Goal: Information Seeking & Learning: Learn about a topic

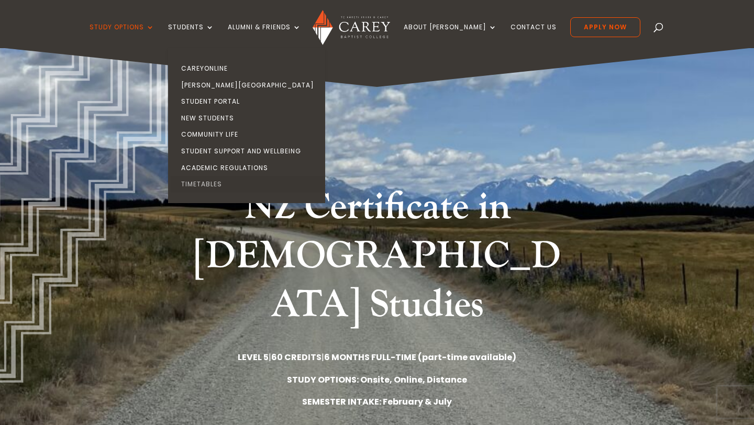
click at [224, 181] on link "Timetables" at bounding box center [249, 184] width 157 height 17
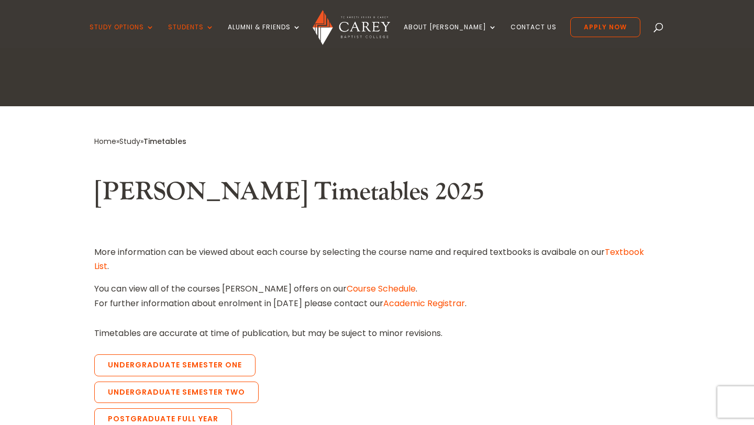
scroll to position [182, 0]
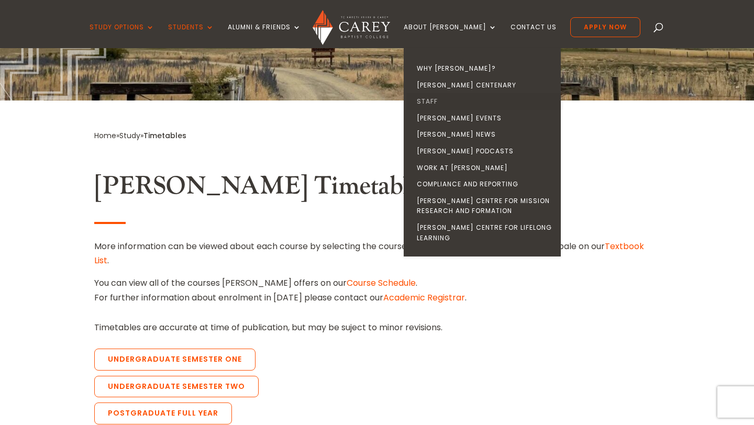
click at [452, 97] on link "Staff" at bounding box center [485, 101] width 157 height 17
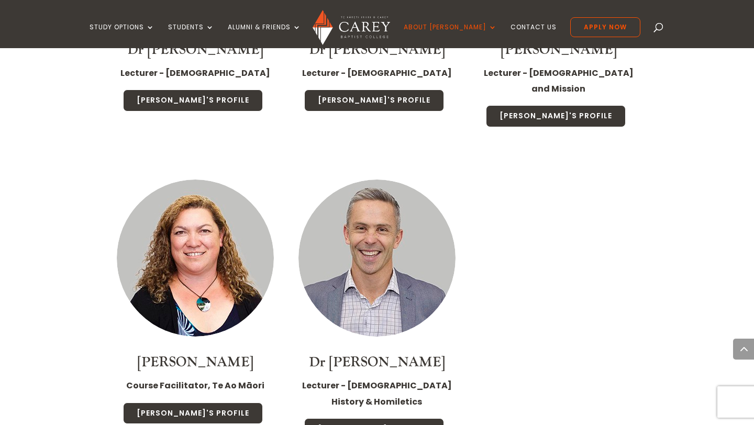
scroll to position [2748, 0]
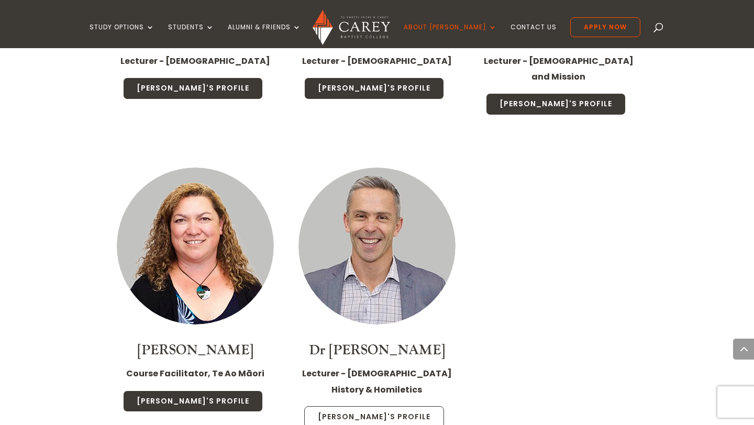
click at [393, 407] on link "John's Profile" at bounding box center [374, 418] width 140 height 22
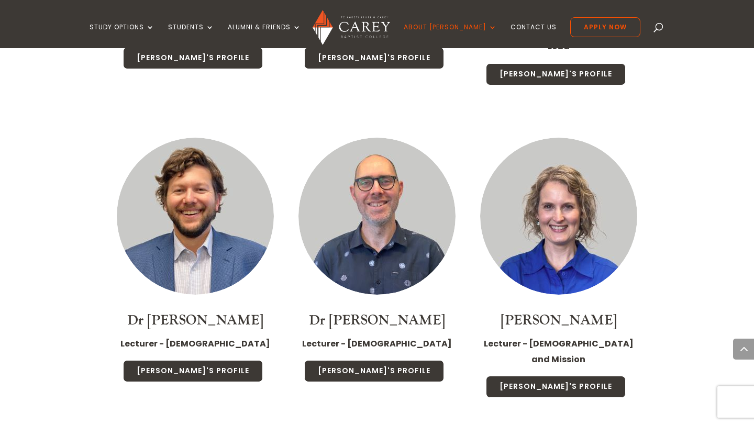
scroll to position [2464, 0]
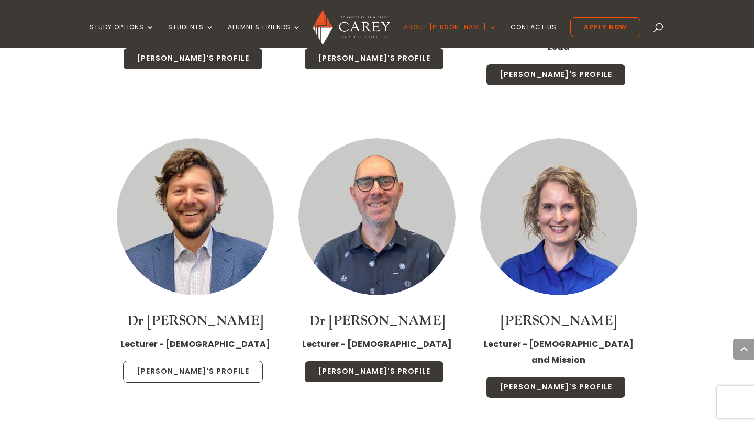
click at [242, 361] on link "Michael's Profile" at bounding box center [193, 372] width 140 height 22
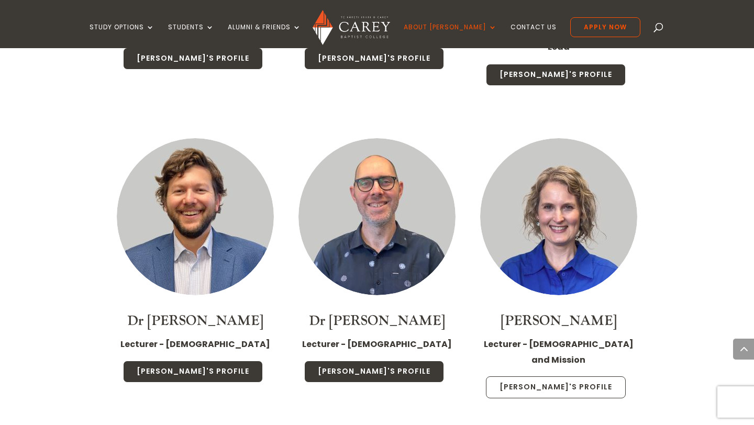
click at [535, 377] on link "Emma's Profile" at bounding box center [556, 388] width 140 height 22
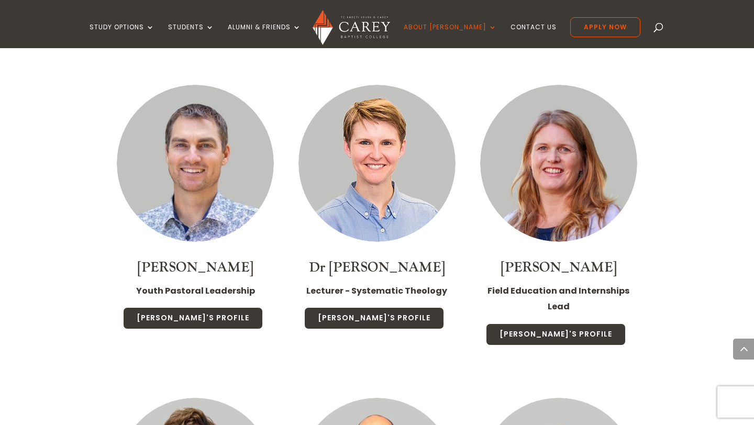
scroll to position [2195, 0]
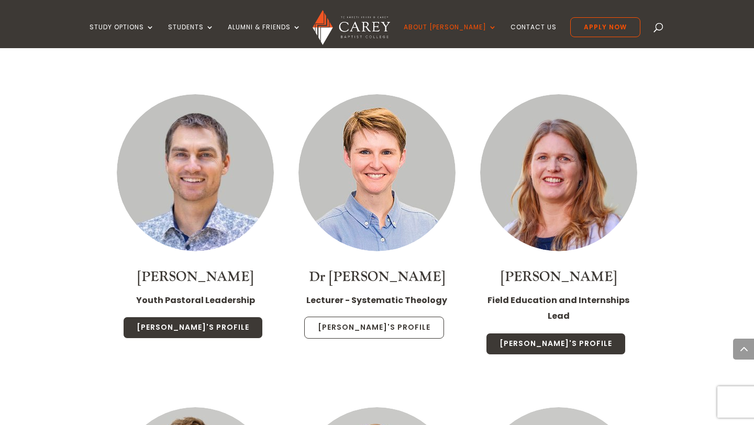
click at [417, 317] on link "Christa's Profile" at bounding box center [374, 328] width 140 height 22
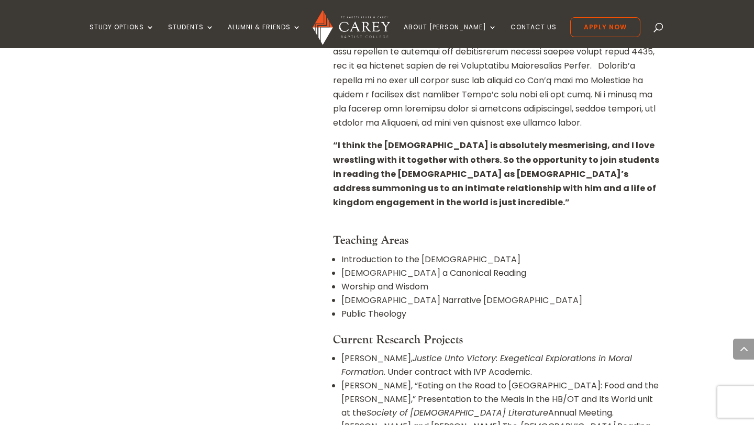
scroll to position [637, 0]
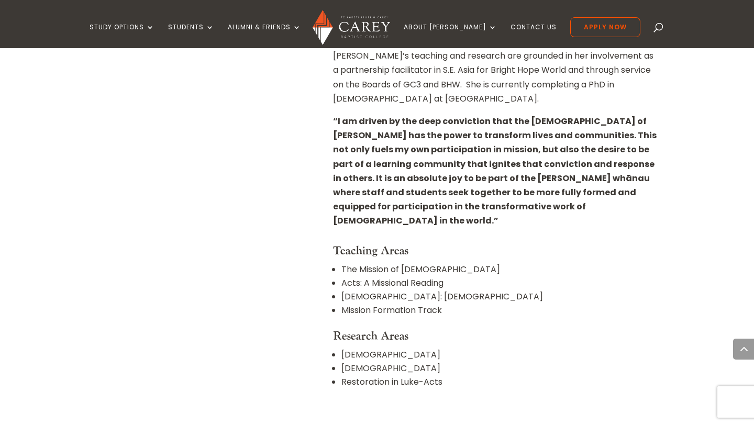
scroll to position [561, 0]
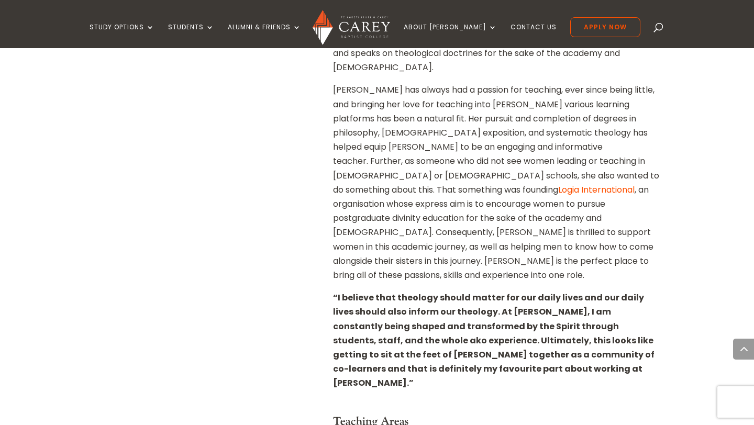
scroll to position [528, 0]
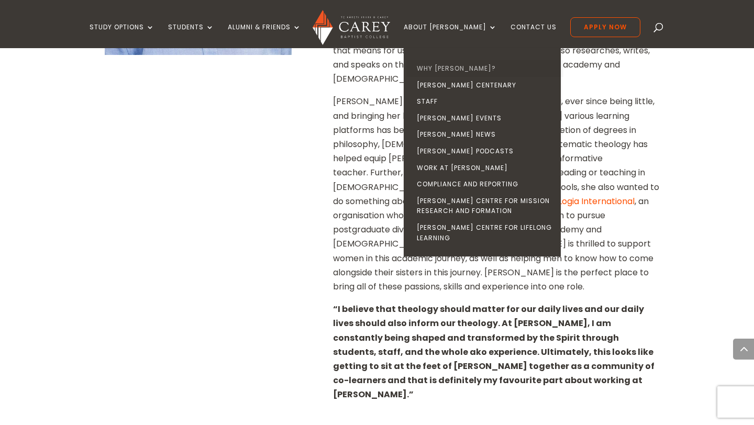
click at [451, 64] on link "Why [PERSON_NAME]?" at bounding box center [485, 68] width 157 height 17
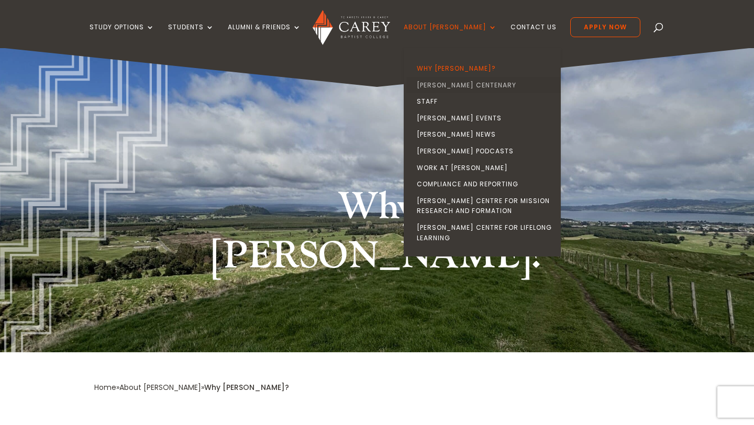
click at [458, 83] on link "[PERSON_NAME] Centenary" at bounding box center [485, 85] width 157 height 17
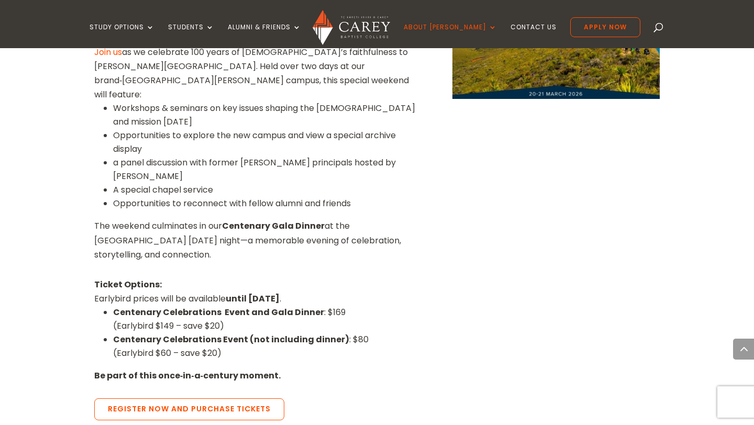
scroll to position [743, 0]
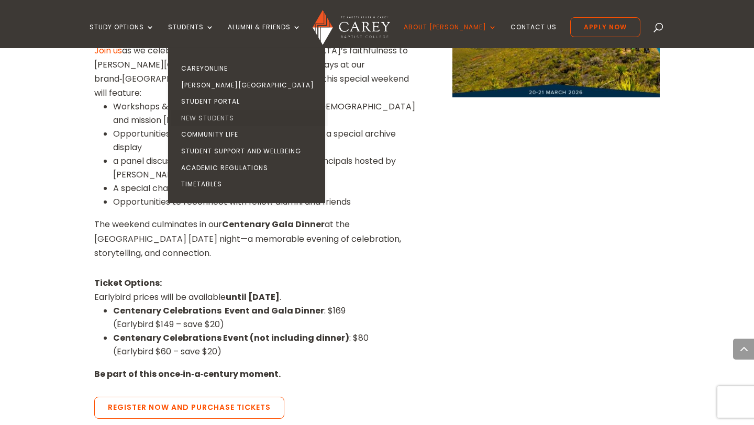
click at [235, 119] on link "New Students" at bounding box center [249, 118] width 157 height 17
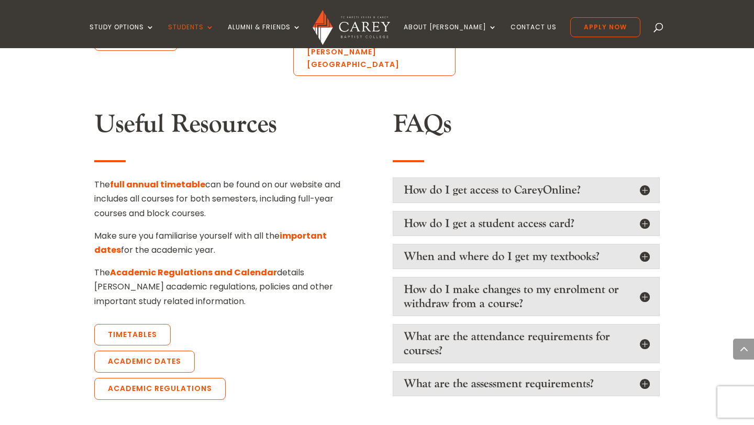
scroll to position [895, 0]
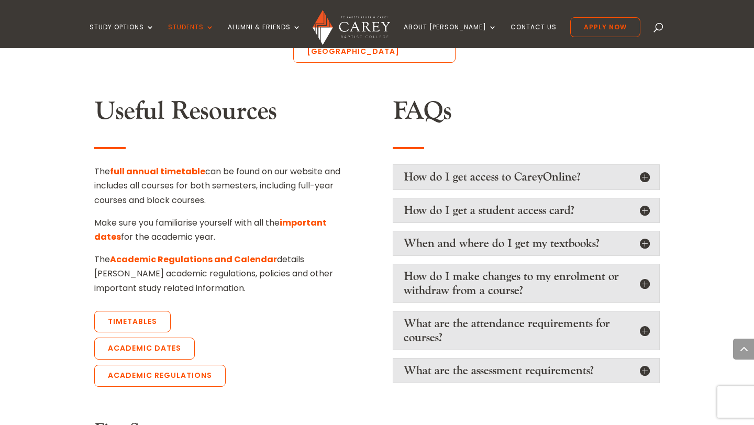
click at [635, 317] on h5 "What are the attendance requirements for courses?" at bounding box center [526, 331] width 245 height 28
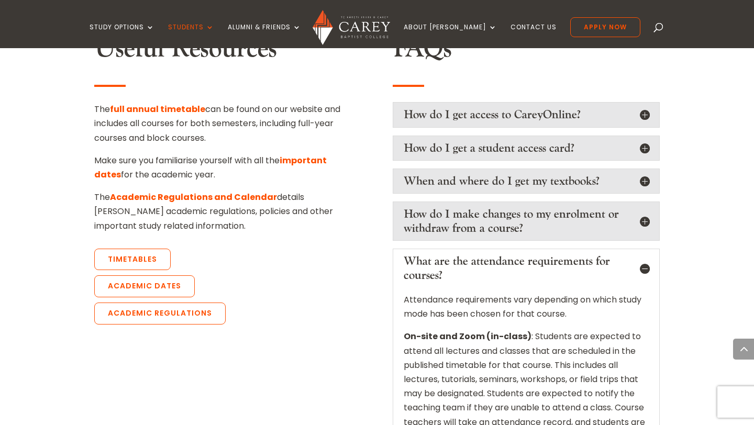
scroll to position [951, 0]
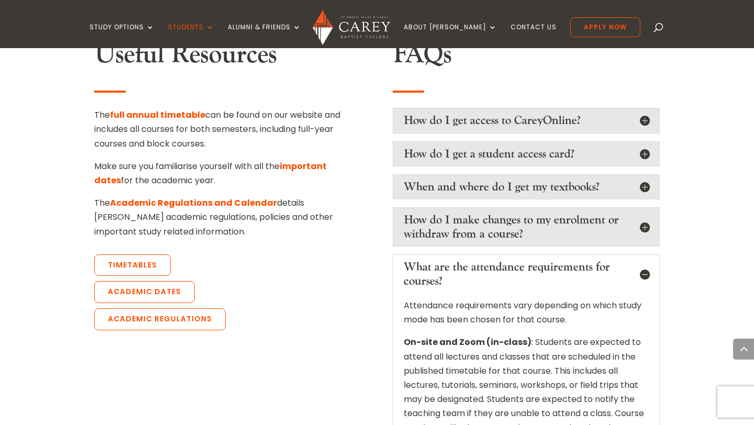
click at [628, 260] on h5 "What are the attendance requirements for courses?" at bounding box center [526, 274] width 245 height 28
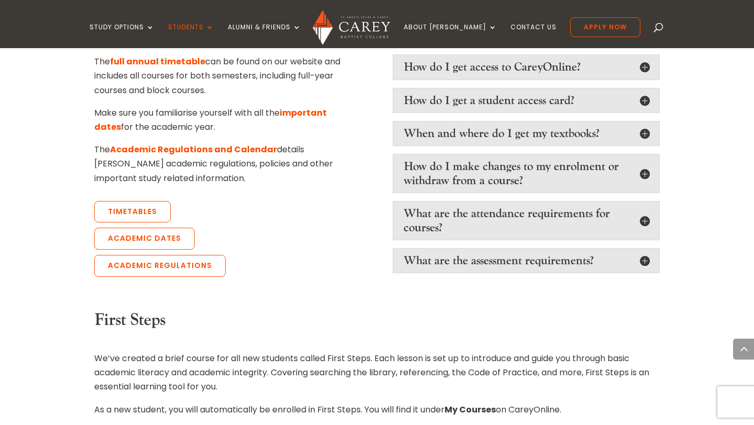
scroll to position [1005, 0]
click at [599, 254] on h5 "What are the assessment requirements?" at bounding box center [526, 261] width 245 height 14
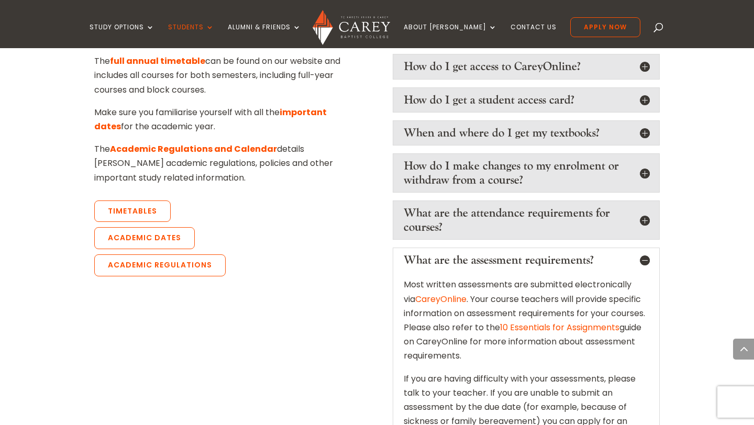
click at [595, 254] on h5 "What are the assessment requirements?" at bounding box center [526, 261] width 245 height 14
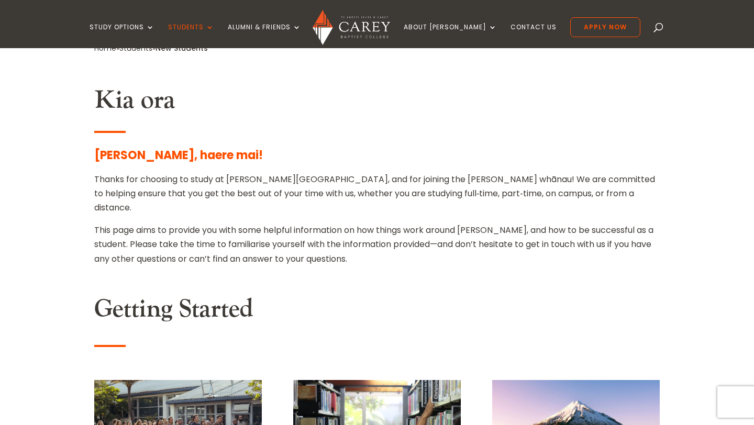
scroll to position [0, 0]
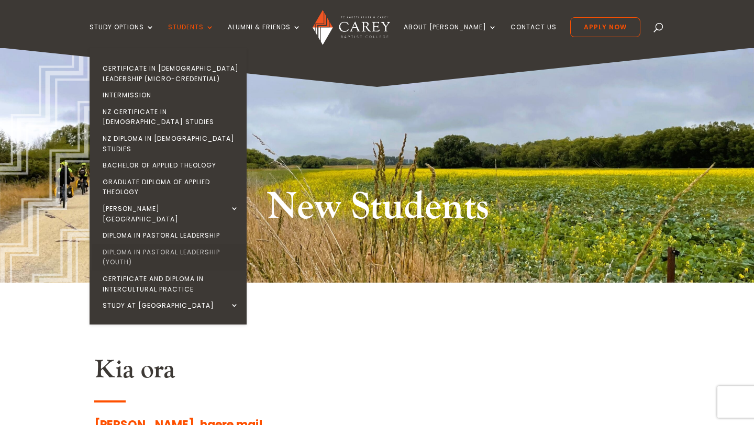
click at [180, 244] on link "Diploma in Pastoral Leadership (Youth)" at bounding box center [170, 257] width 157 height 27
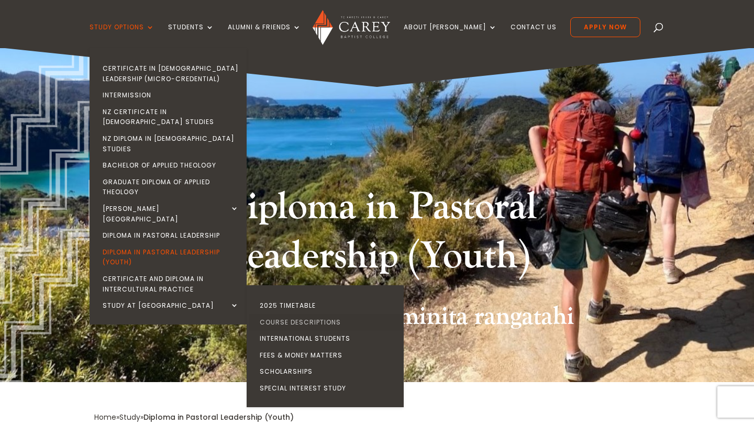
click at [309, 314] on link "Course Descriptions" at bounding box center [327, 322] width 157 height 17
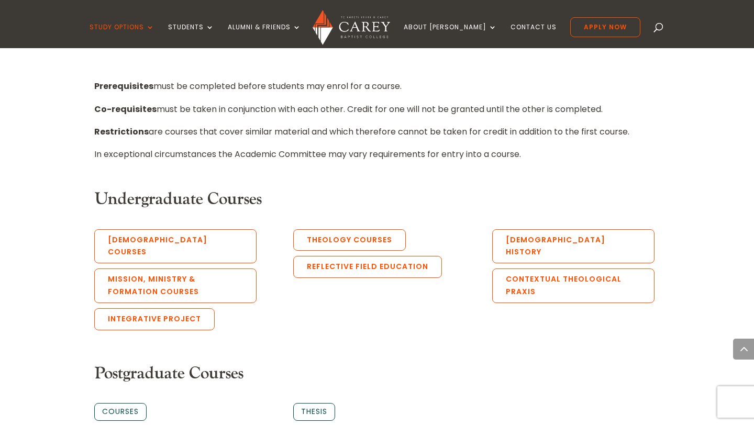
scroll to position [497, 0]
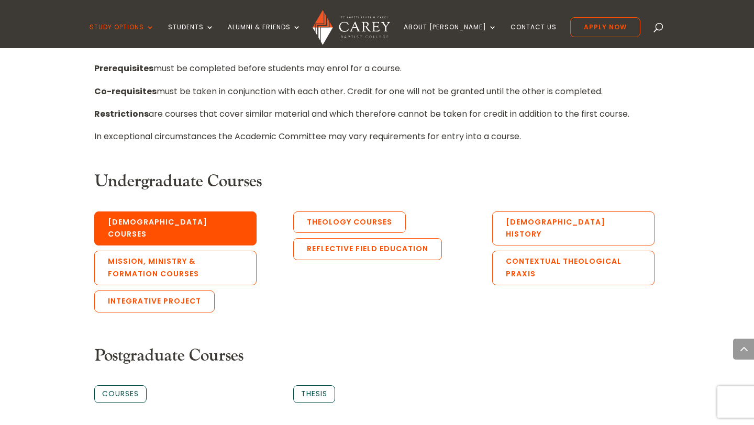
click at [182, 223] on link "[DEMOGRAPHIC_DATA] Courses" at bounding box center [175, 229] width 162 height 35
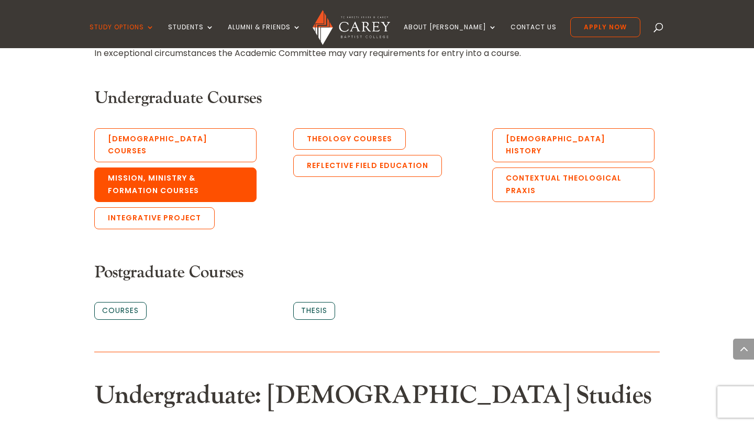
click at [183, 169] on link "Mission, Ministry & Formation Courses" at bounding box center [175, 185] width 162 height 35
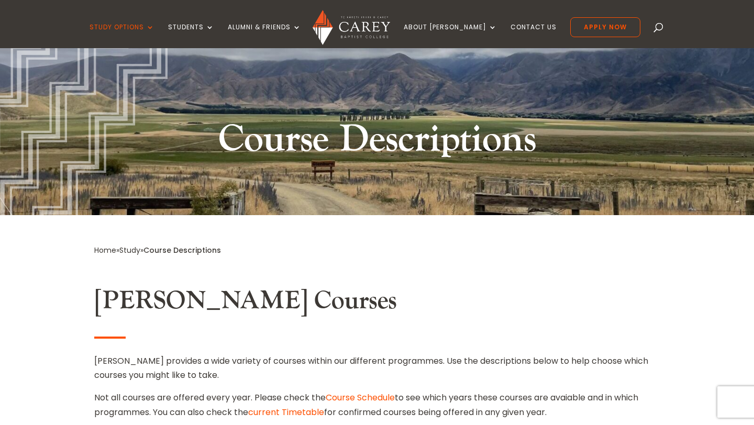
scroll to position [0, 0]
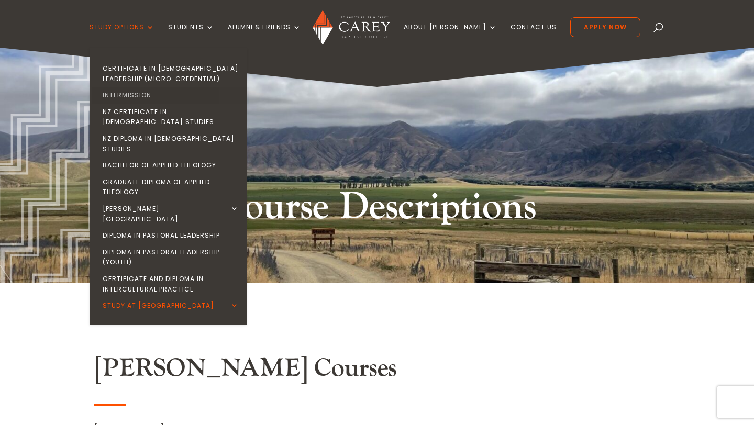
click at [157, 96] on link "Intermission" at bounding box center [170, 95] width 157 height 17
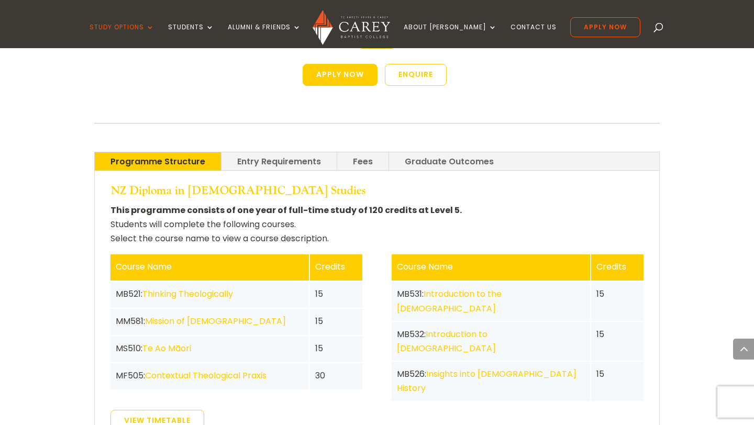
scroll to position [1974, 0]
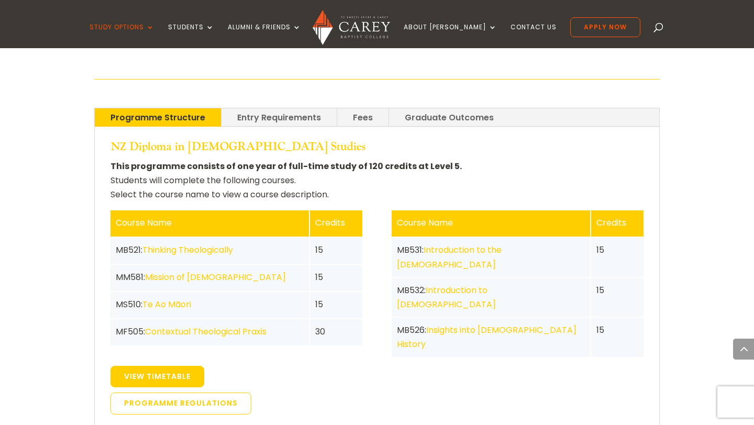
click at [174, 366] on link "View Timetable" at bounding box center [158, 377] width 94 height 22
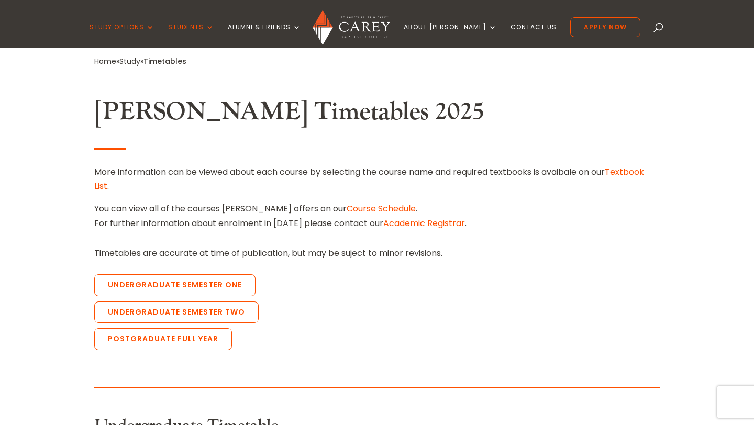
scroll to position [266, 0]
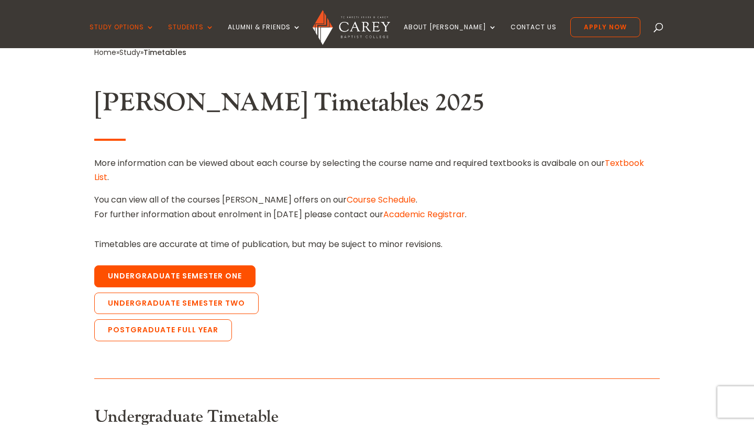
click at [231, 277] on link "Undergraduate Semester One" at bounding box center [174, 277] width 161 height 22
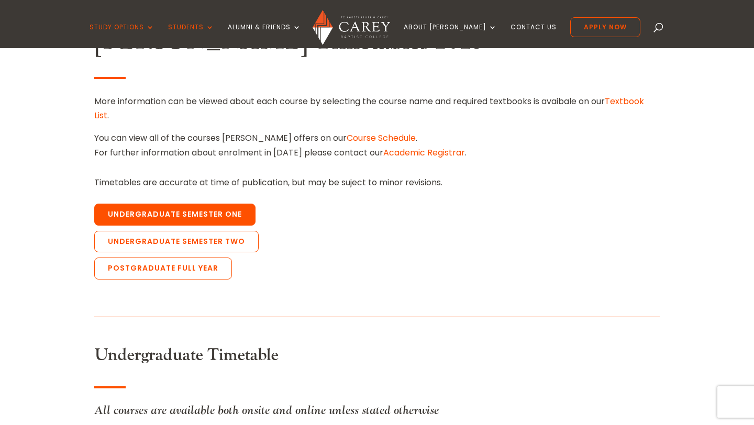
scroll to position [0, 0]
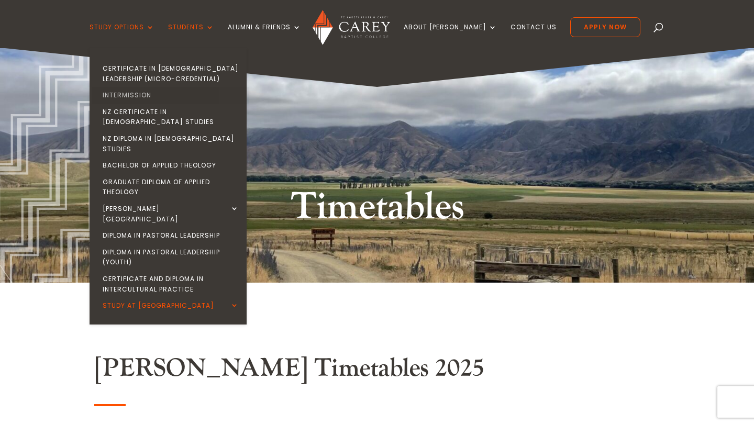
click at [162, 95] on link "Intermission" at bounding box center [170, 95] width 157 height 17
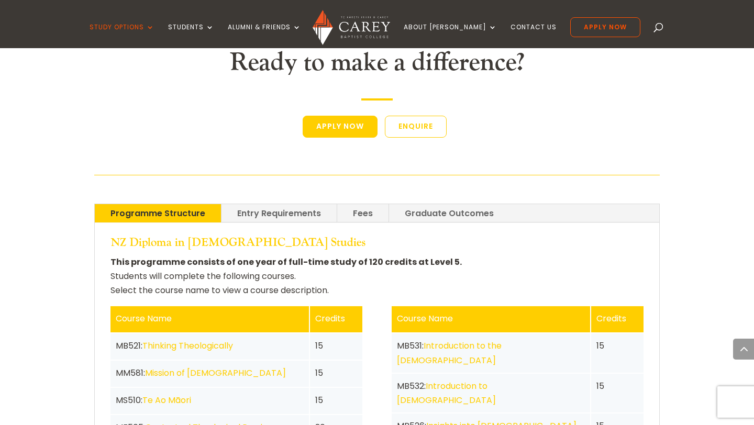
scroll to position [1890, 0]
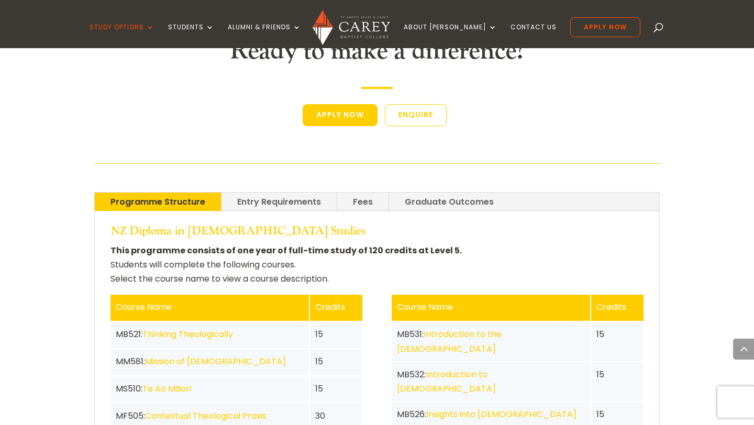
click at [185, 383] on link "Te Ao Māori" at bounding box center [166, 389] width 49 height 12
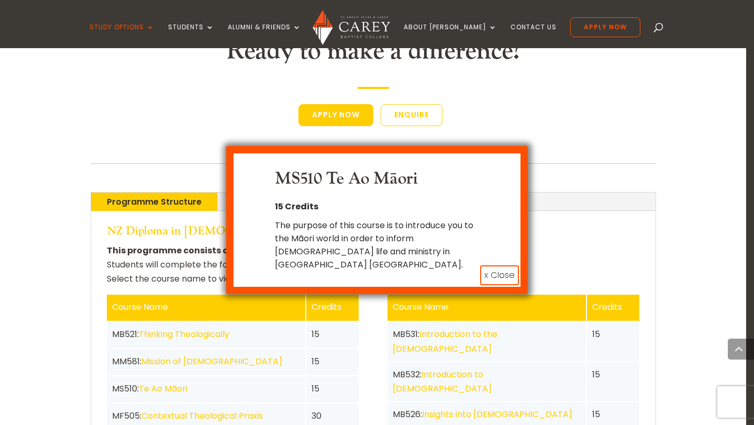
click at [493, 266] on button "x Close" at bounding box center [499, 276] width 39 height 20
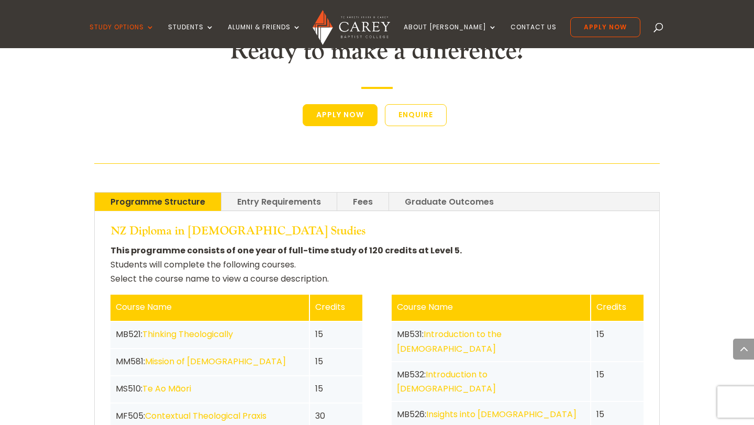
click at [251, 410] on link "Contextual Theological Praxis" at bounding box center [206, 416] width 122 height 12
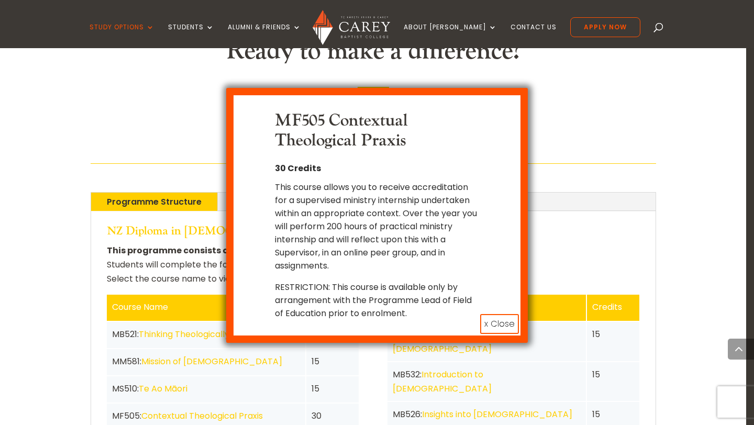
click at [500, 314] on button "x Close" at bounding box center [499, 324] width 39 height 20
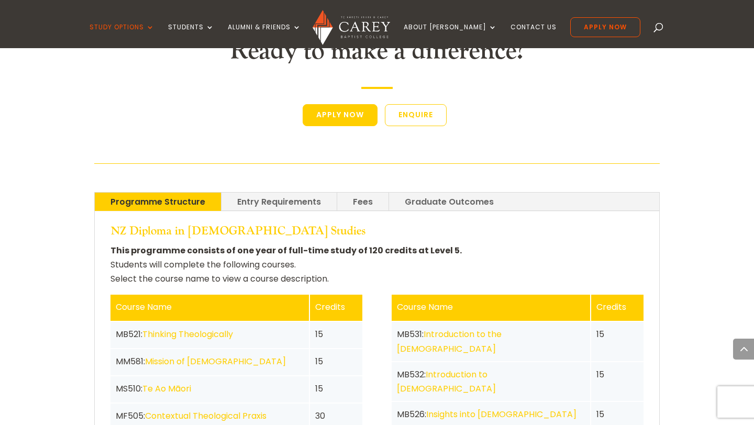
click at [520, 409] on link "Insights into Church History" at bounding box center [487, 422] width 180 height 26
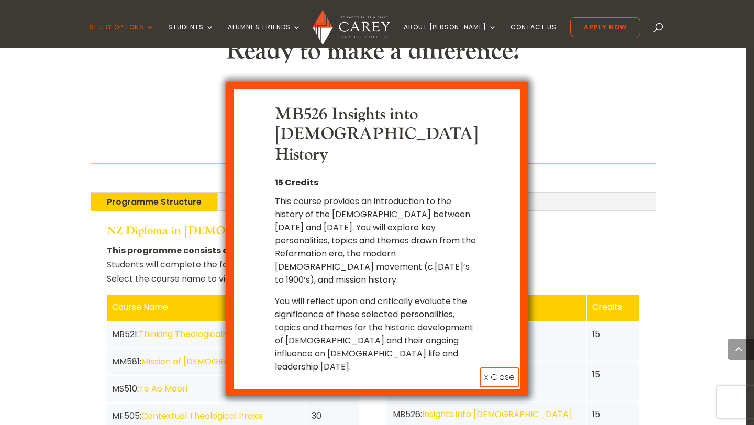
click at [514, 368] on button "x Close" at bounding box center [499, 378] width 39 height 20
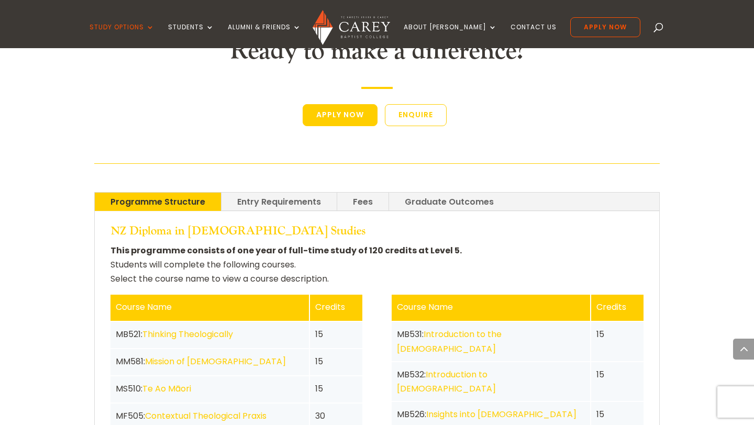
click at [496, 369] on link "Introduction to the New Testament" at bounding box center [446, 382] width 99 height 26
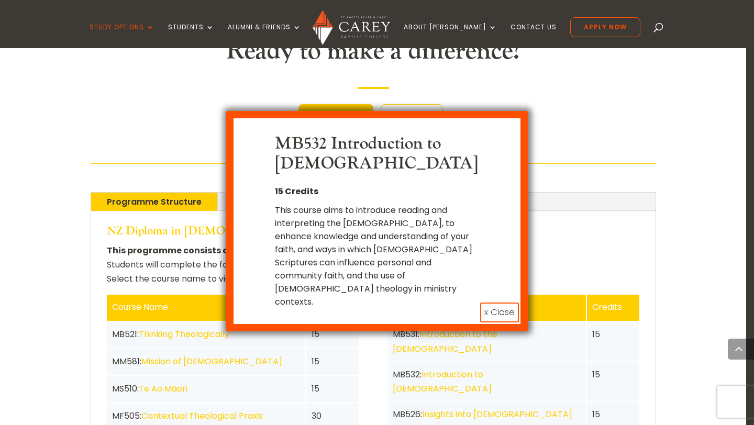
click at [508, 303] on button "x Close" at bounding box center [499, 313] width 39 height 20
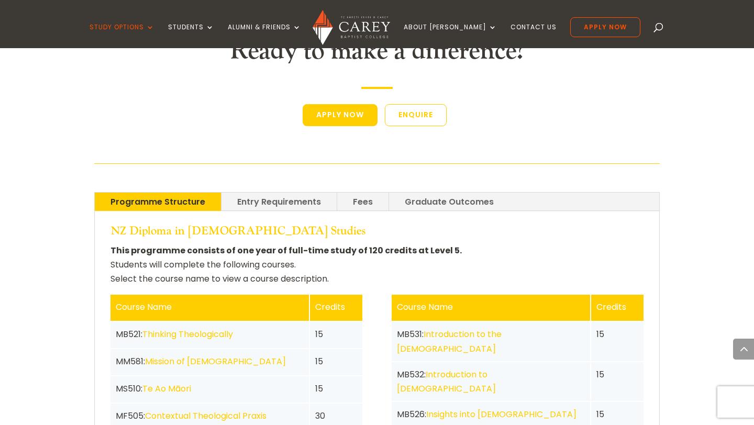
click at [502, 328] on link "Introduction to the Old Testament" at bounding box center [449, 341] width 105 height 26
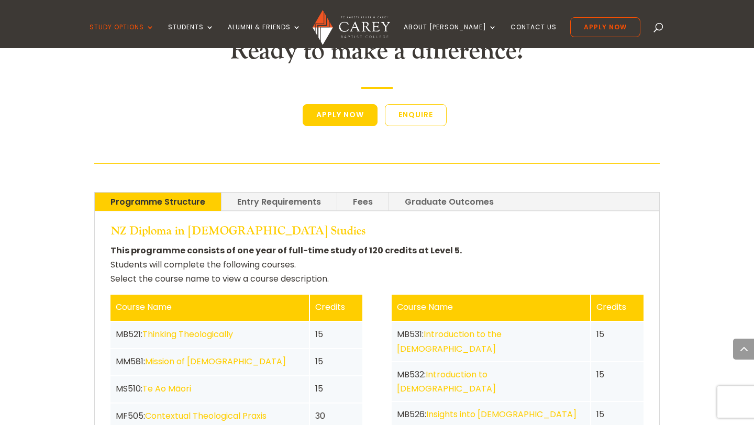
click at [241, 327] on div "MB521: Thinking Theologically" at bounding box center [210, 334] width 188 height 14
click at [220, 328] on link "Thinking Theologically" at bounding box center [187, 334] width 91 height 12
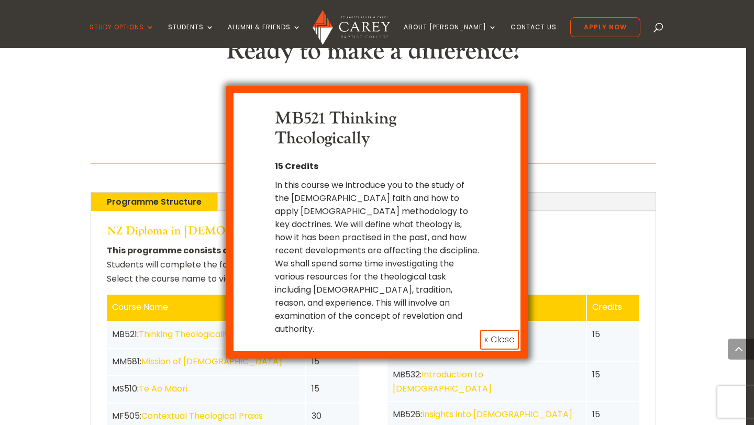
click at [507, 330] on button "x Close" at bounding box center [499, 340] width 39 height 20
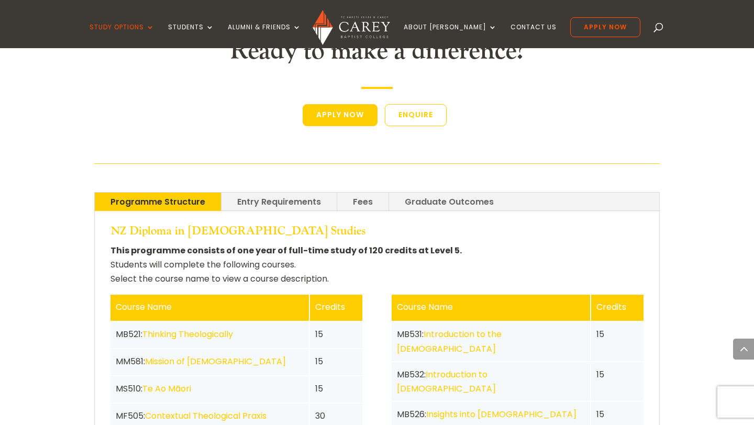
click at [205, 356] on link "Mission of God" at bounding box center [215, 362] width 141 height 12
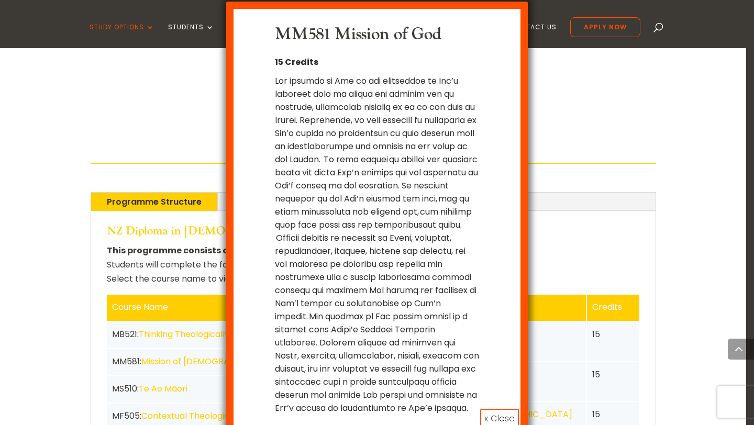
click at [508, 409] on button "x Close" at bounding box center [499, 419] width 39 height 20
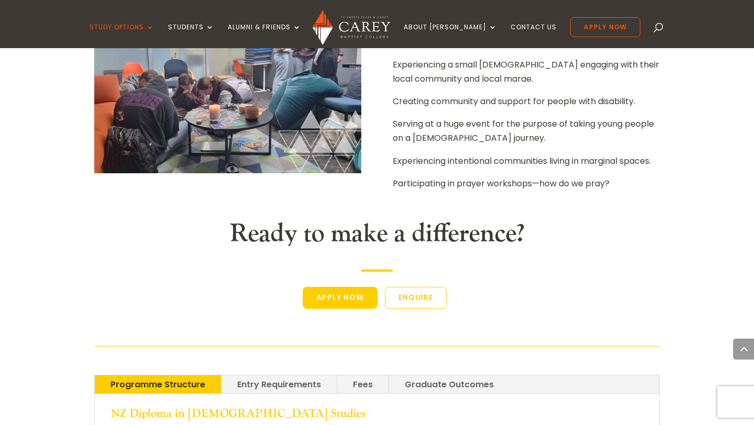
scroll to position [1708, 0]
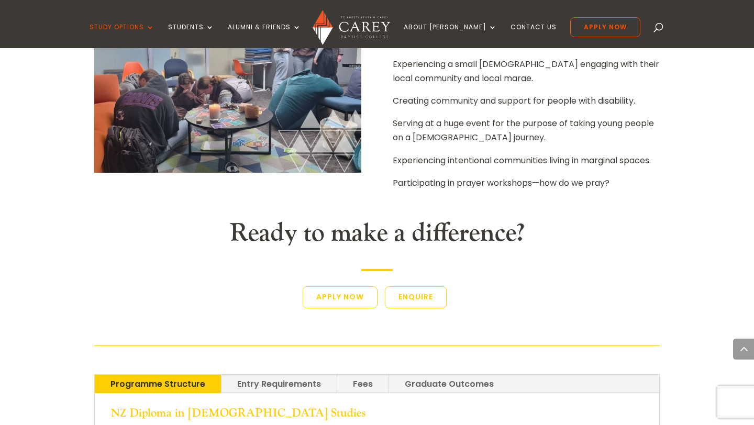
click at [343, 287] on link "Apply Now" at bounding box center [340, 298] width 75 height 22
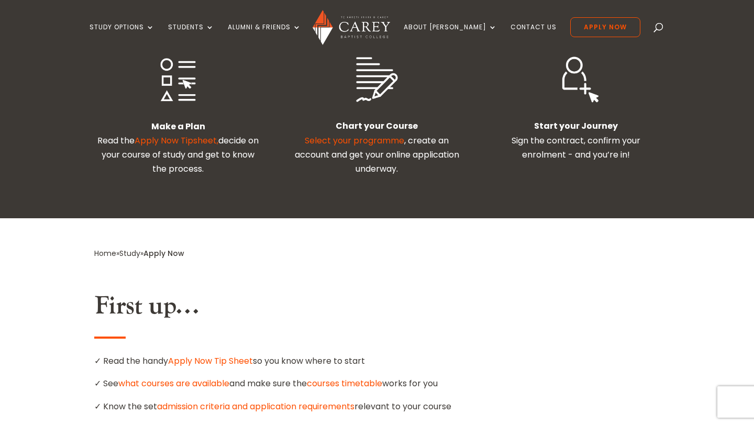
scroll to position [391, 0]
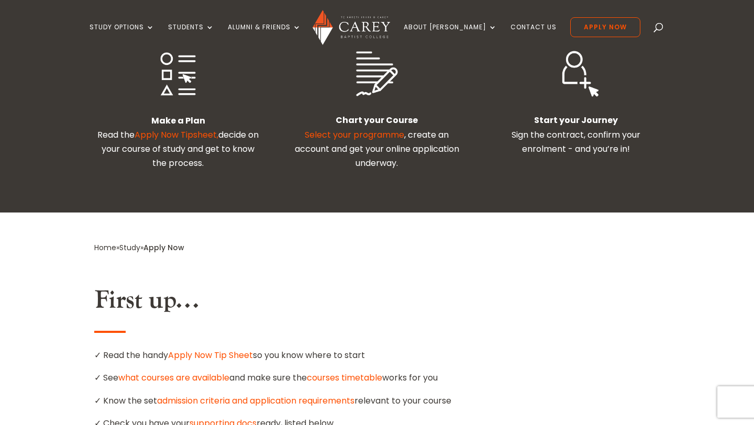
click at [193, 129] on link "Apply Now Tipsheet," at bounding box center [177, 135] width 84 height 12
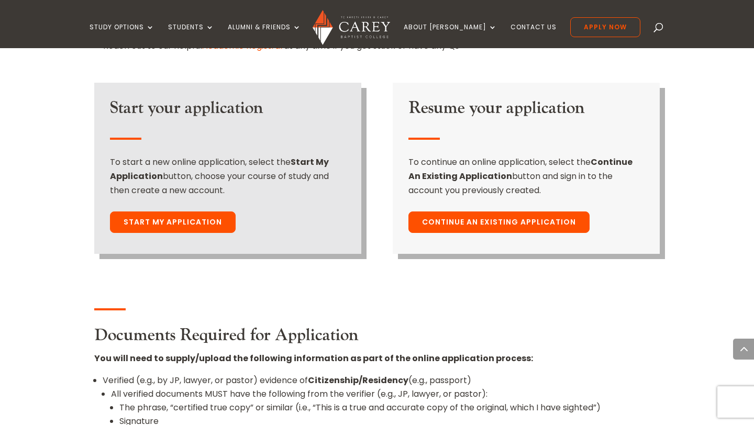
scroll to position [795, 0]
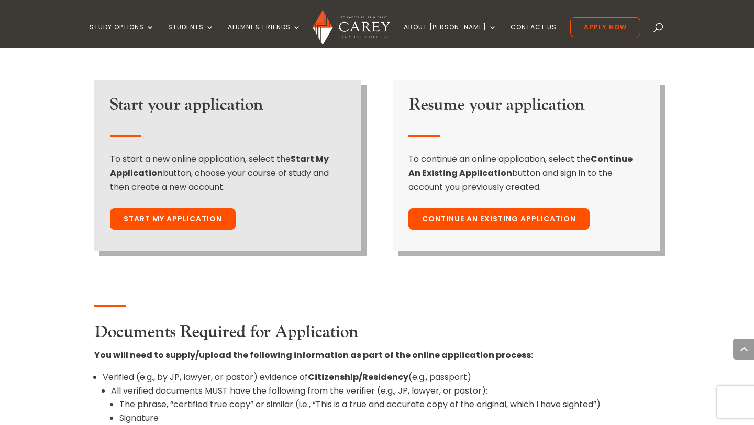
click at [202, 209] on link "Start My Application" at bounding box center [173, 220] width 126 height 22
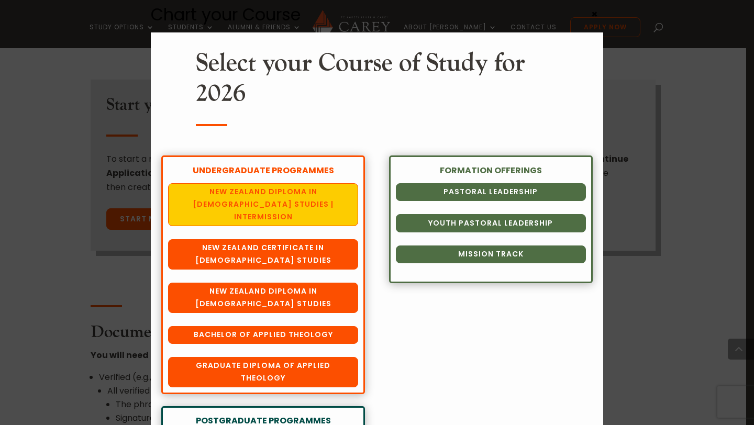
scroll to position [32, 0]
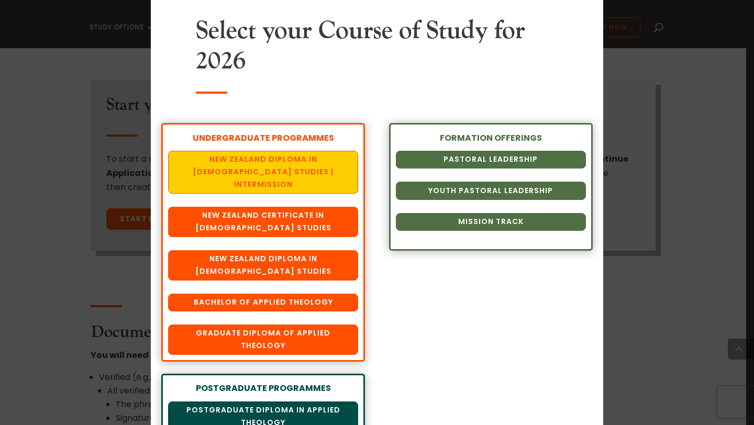
click at [290, 158] on link "New Zealand Diploma in [DEMOGRAPHIC_DATA] Studies | Intermission" at bounding box center [263, 172] width 190 height 43
